Goal: Task Accomplishment & Management: Manage account settings

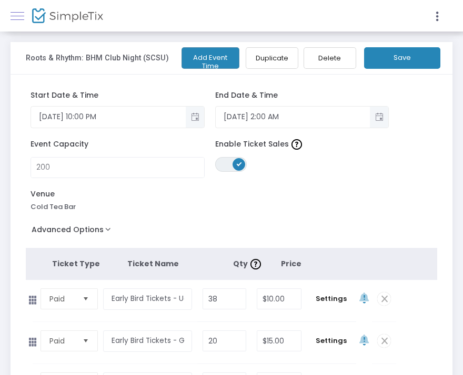
click at [22, 14] on link at bounding box center [18, 16] width 14 height 14
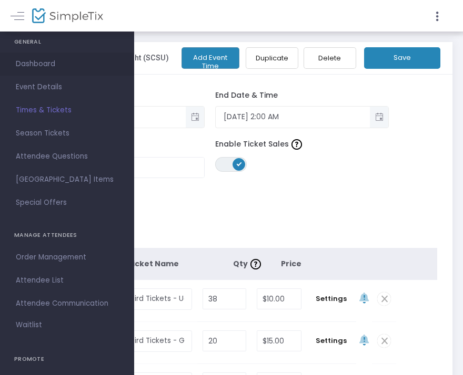
click at [39, 62] on span "Dashboard" at bounding box center [67, 64] width 103 height 14
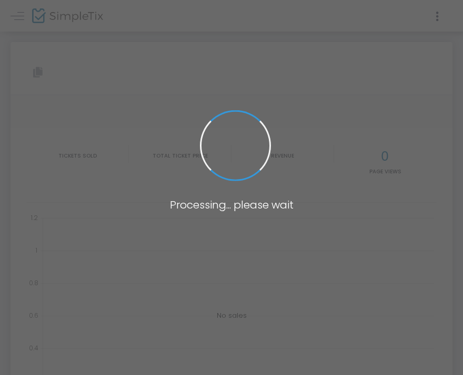
type input "[URL][DOMAIN_NAME]"
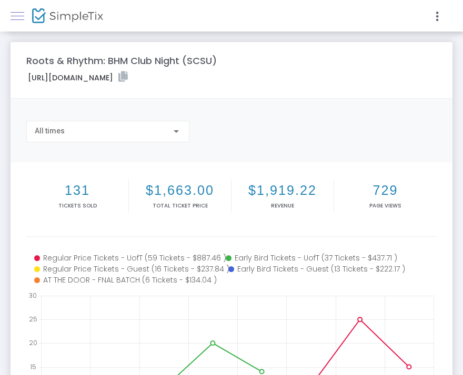
click at [15, 9] on link at bounding box center [18, 16] width 14 height 14
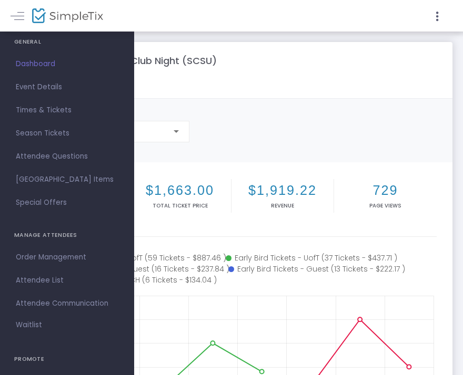
click at [28, 42] on h4 "GENERAL" at bounding box center [67, 42] width 106 height 21
click at [44, 28] on div at bounding box center [122, 16] width 218 height 32
click at [44, 24] on div at bounding box center [122, 16] width 218 height 32
click at [50, 13] on img at bounding box center [67, 15] width 71 height 15
